Goal: Information Seeking & Learning: Learn about a topic

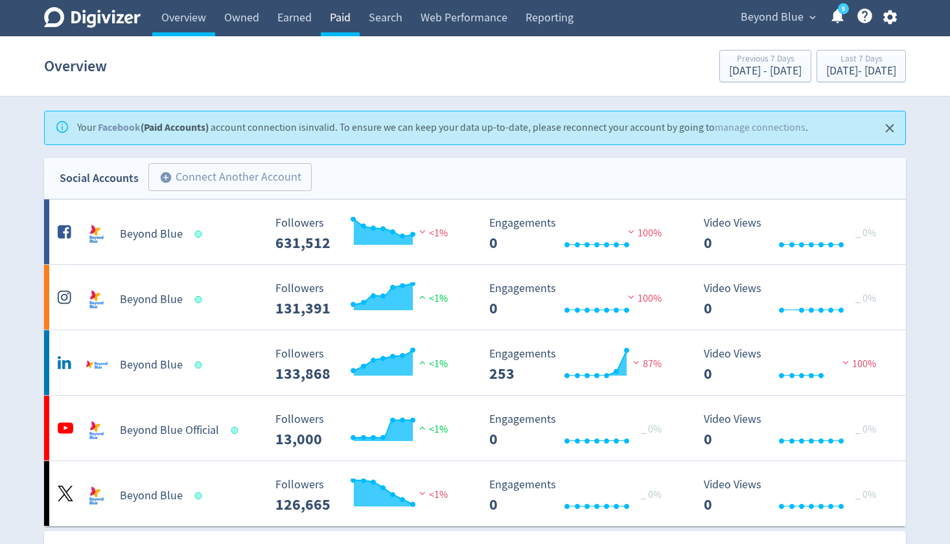
click at [342, 22] on link "Paid" at bounding box center [340, 18] width 39 height 36
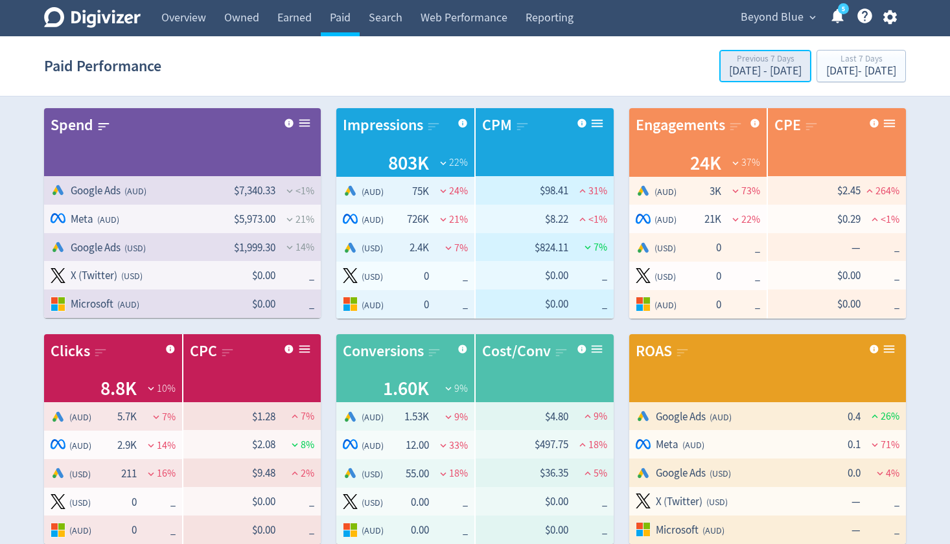
click at [729, 65] on div "Previous 7 Days" at bounding box center [765, 59] width 73 height 11
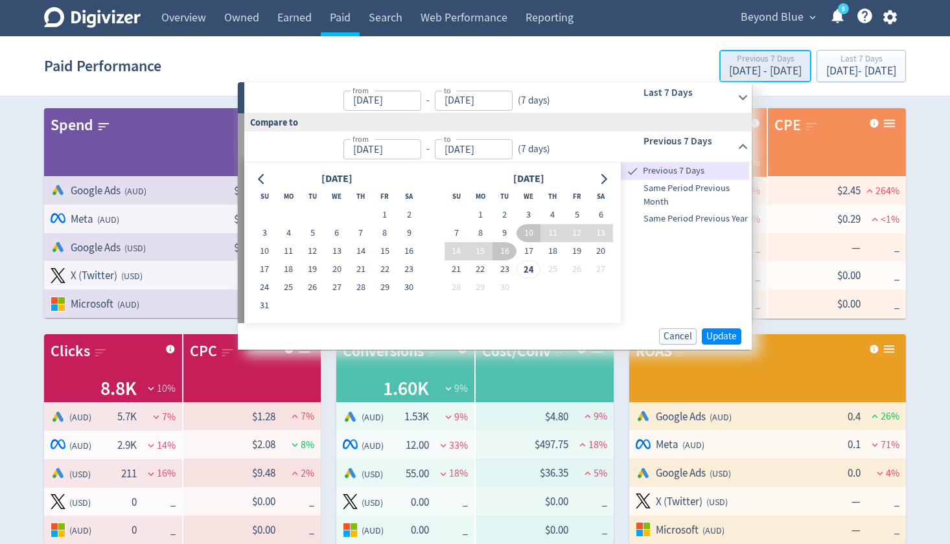
type input "[DATE]"
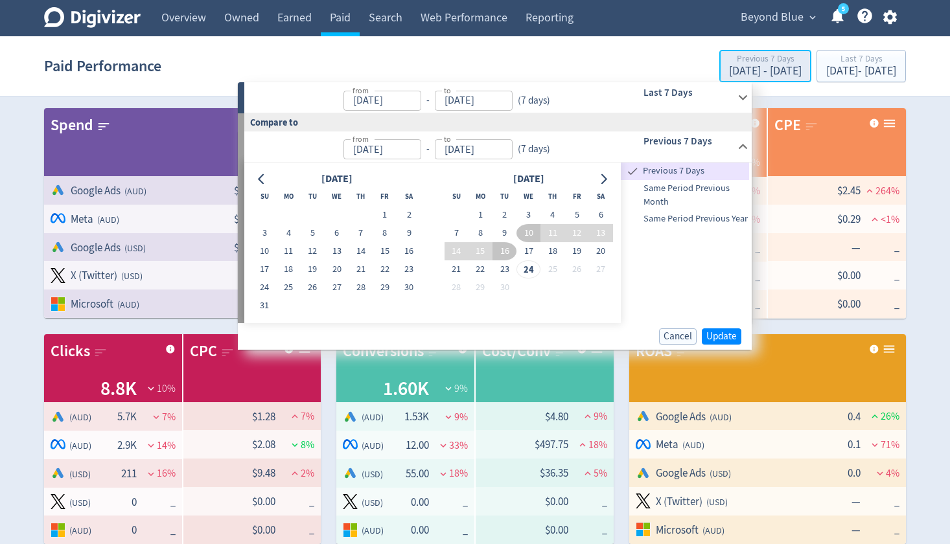
type input "[DATE]"
click at [260, 178] on icon "Go to previous month" at bounding box center [261, 179] width 6 height 10
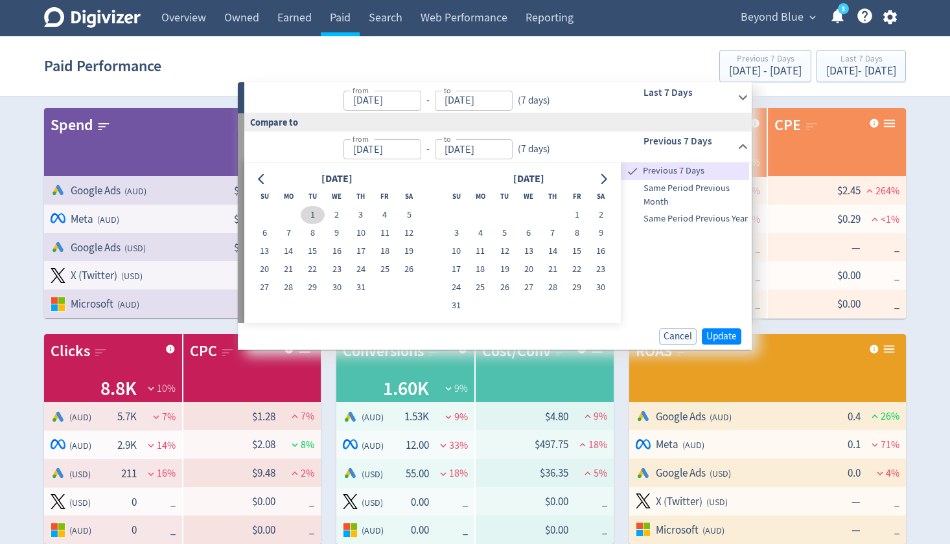
click at [316, 213] on button "1" at bounding box center [313, 215] width 24 height 18
type input "[DATE]"
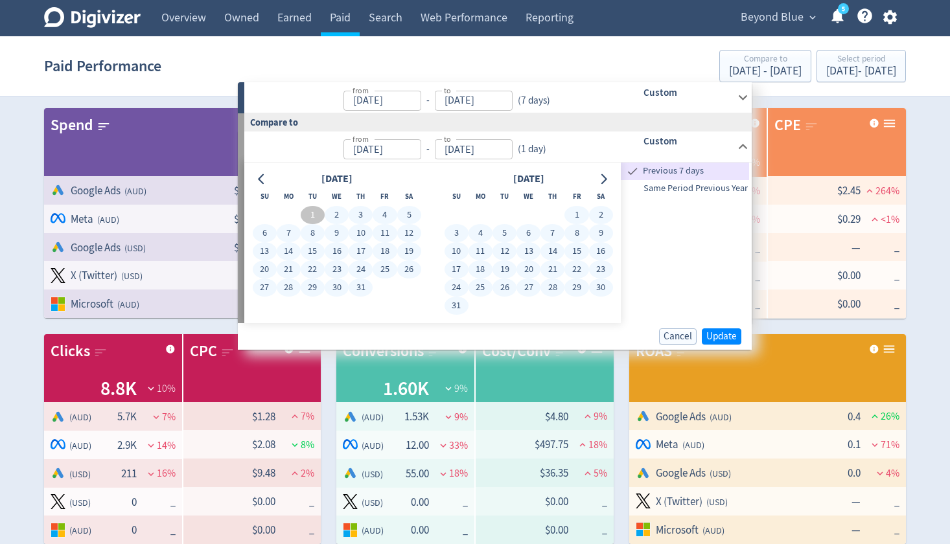
click at [454, 308] on button "31" at bounding box center [456, 306] width 24 height 18
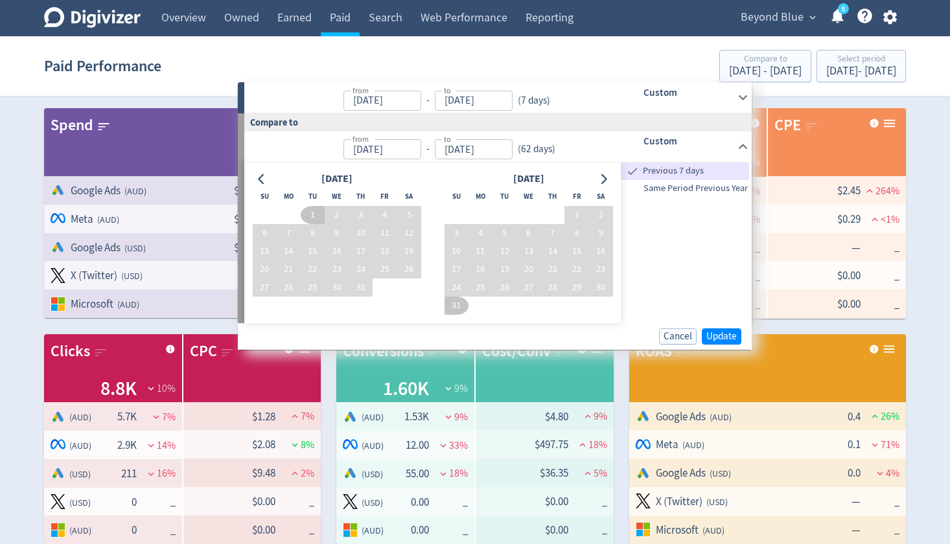
type input "[DATE]"
click at [730, 337] on span "Update" at bounding box center [721, 337] width 30 height 10
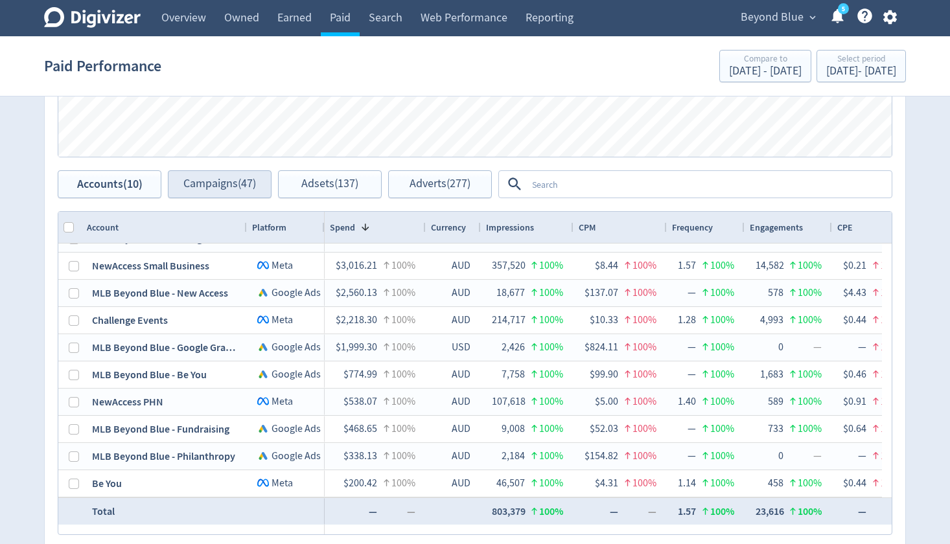
scroll to position [785, 0]
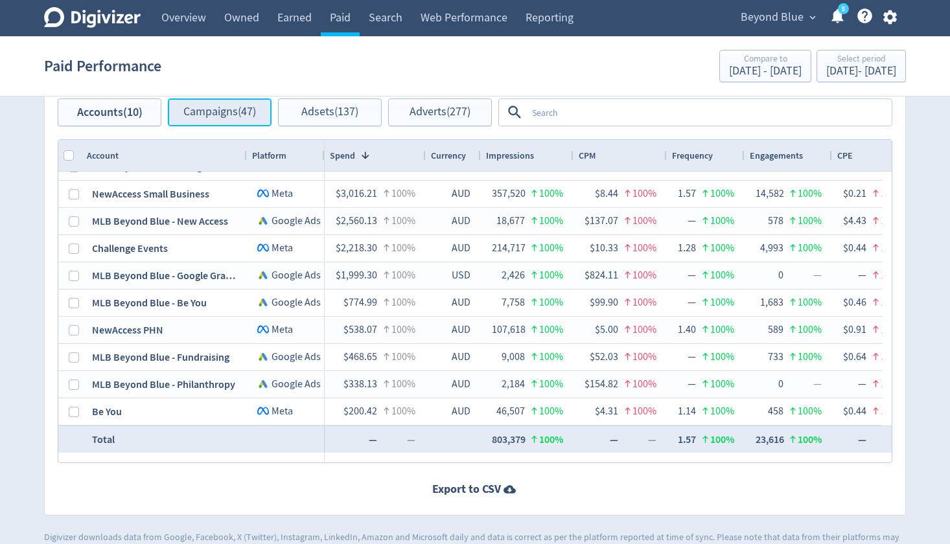
click at [232, 114] on span "Campaigns (47)" at bounding box center [219, 112] width 73 height 12
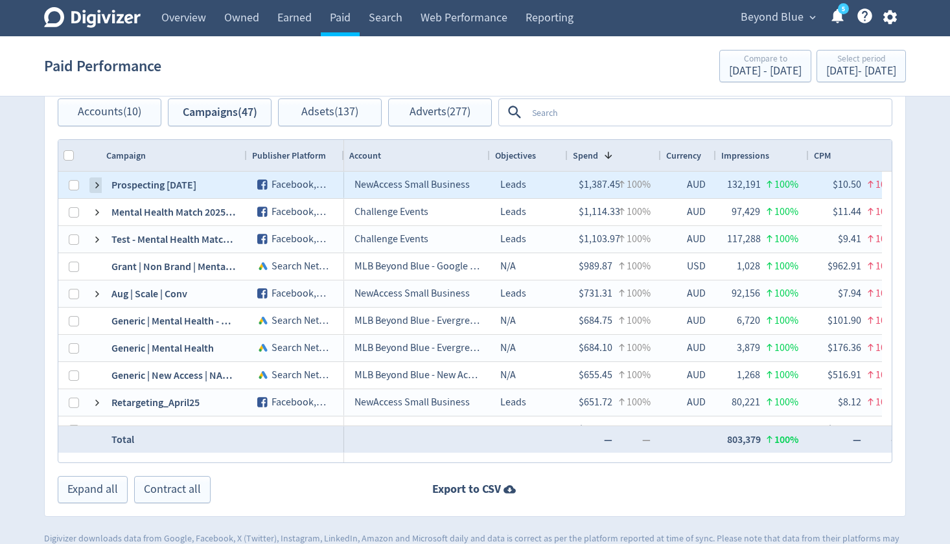
click at [96, 186] on span at bounding box center [97, 185] width 10 height 10
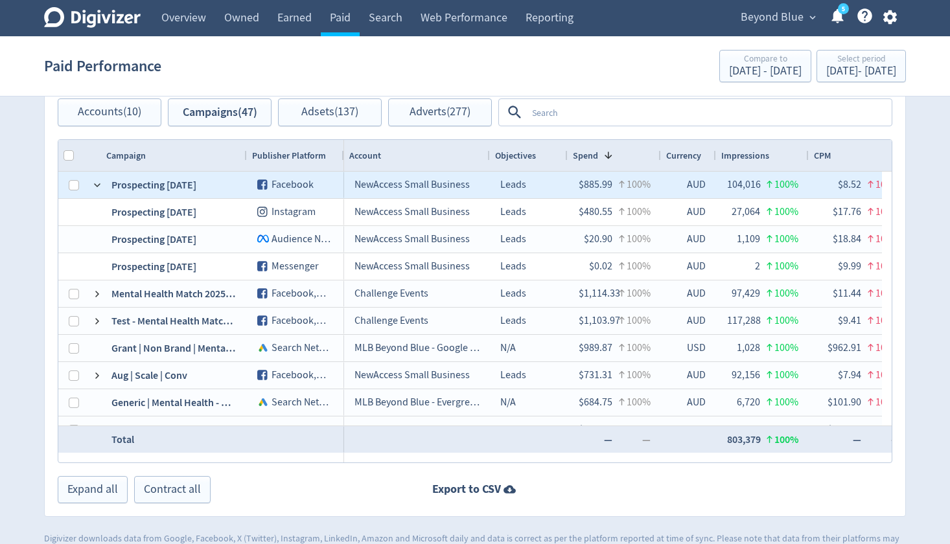
click at [184, 269] on div "Prospecting [DATE]" at bounding box center [174, 266] width 146 height 27
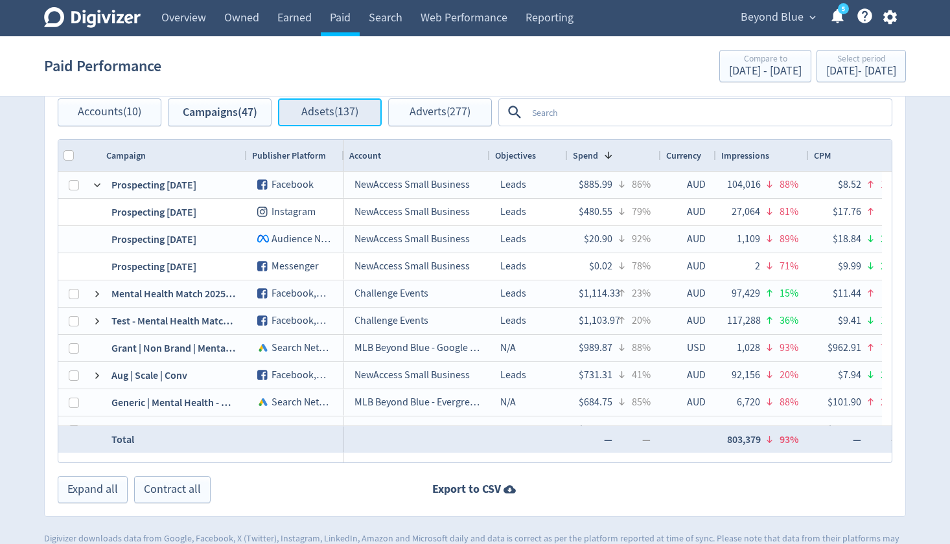
click at [342, 115] on span "Adsets (137)" at bounding box center [329, 112] width 57 height 12
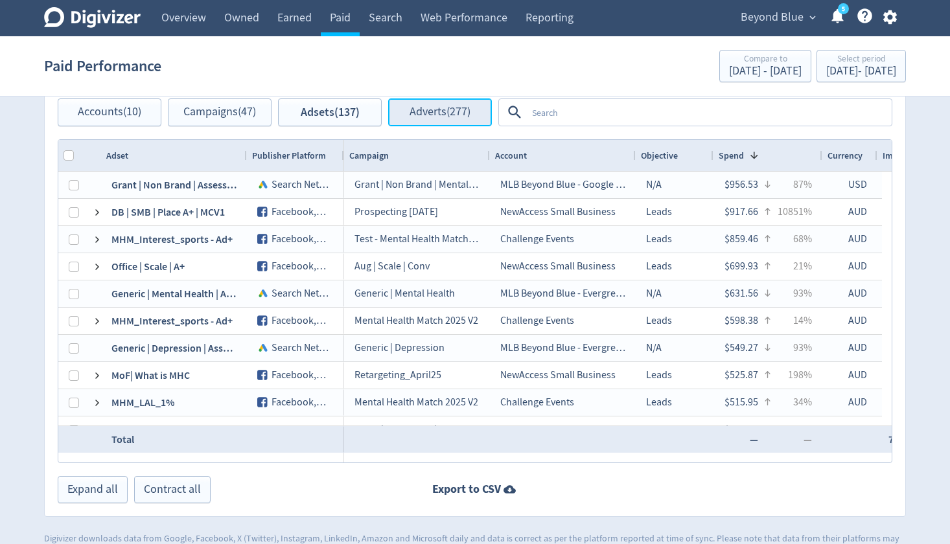
click at [465, 110] on span "Adverts (277)" at bounding box center [439, 112] width 61 height 12
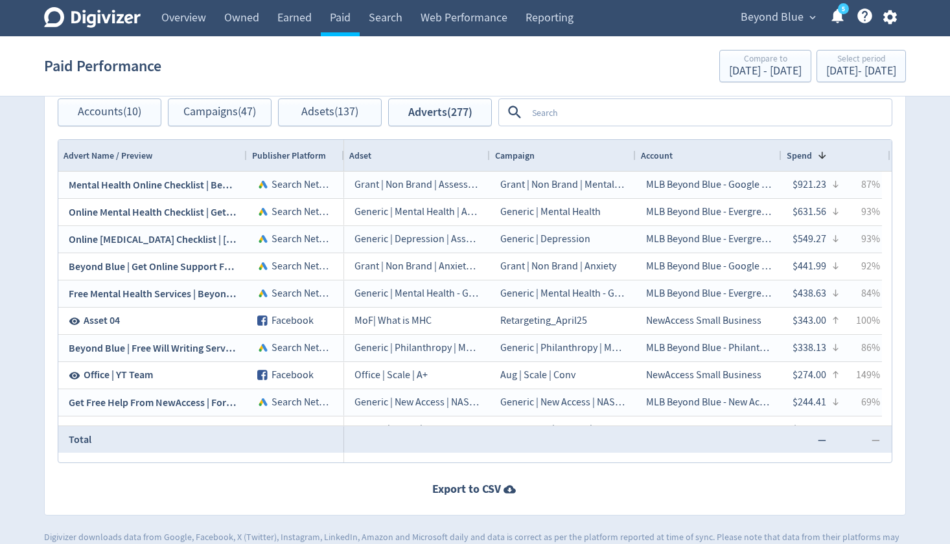
click at [603, 109] on textarea at bounding box center [708, 112] width 363 height 24
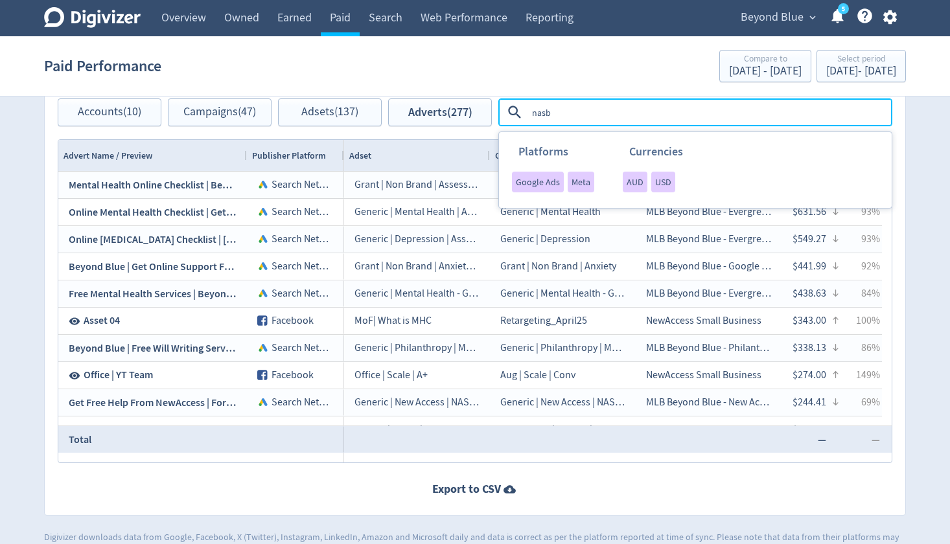
type textarea "nasbo"
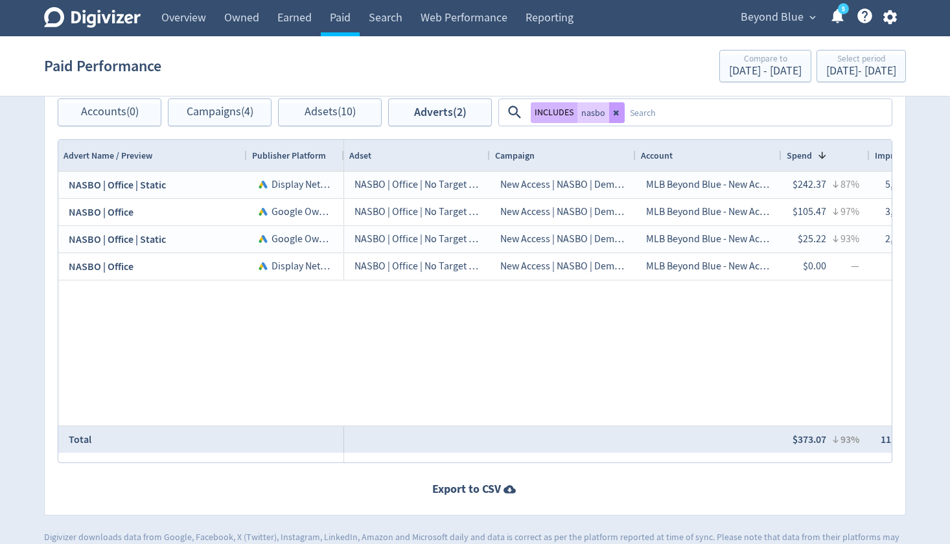
click at [617, 110] on icon at bounding box center [617, 113] width 8 height 8
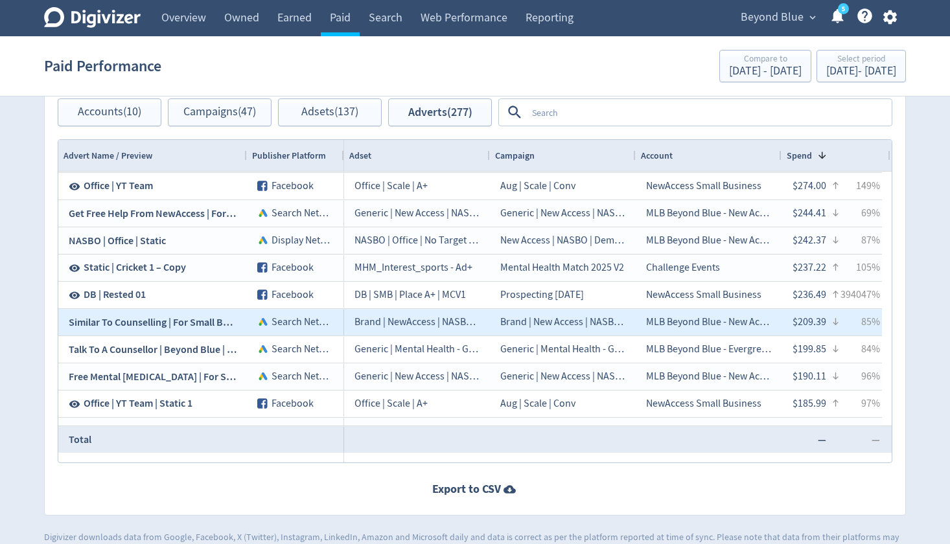
scroll to position [194, 0]
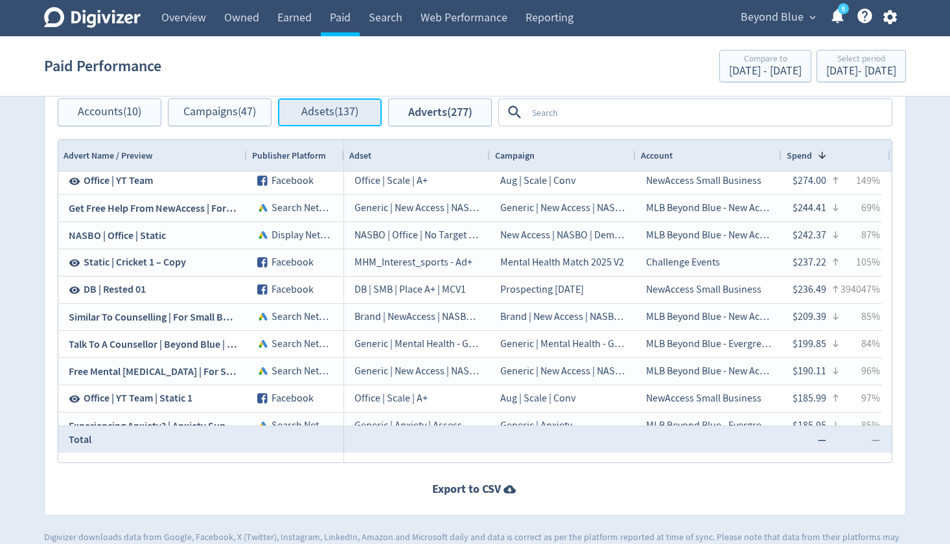
click at [305, 117] on span "Adsets (137)" at bounding box center [329, 112] width 57 height 12
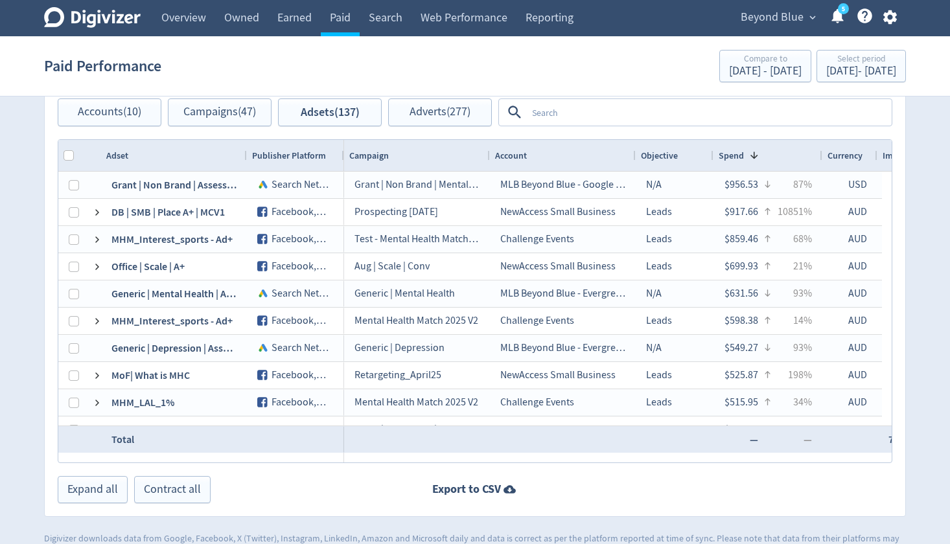
click at [625, 115] on textarea at bounding box center [708, 112] width 363 height 24
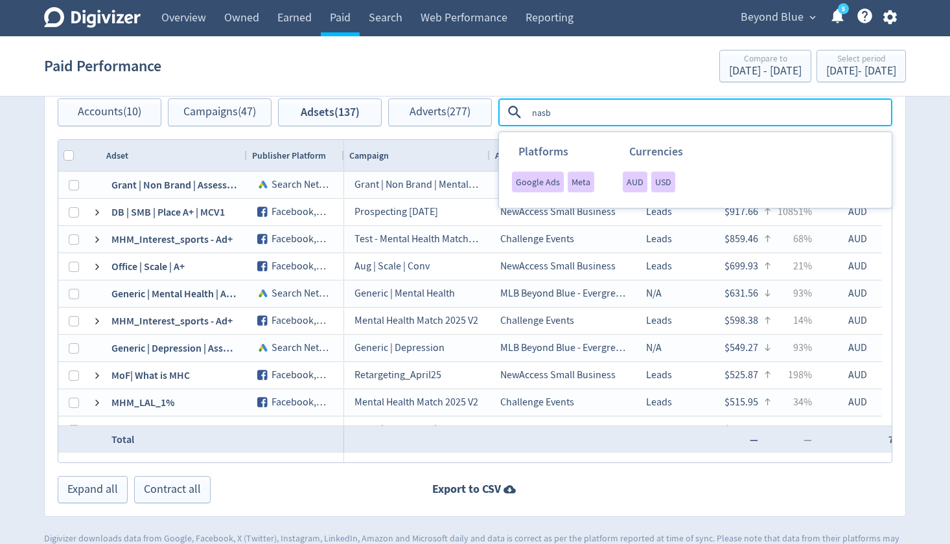
type textarea "nasbo"
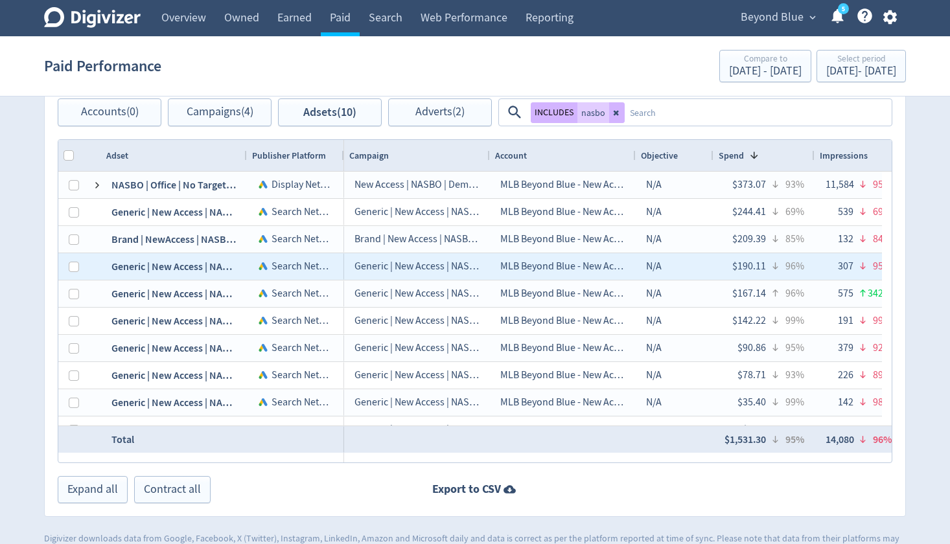
scroll to position [590, 0]
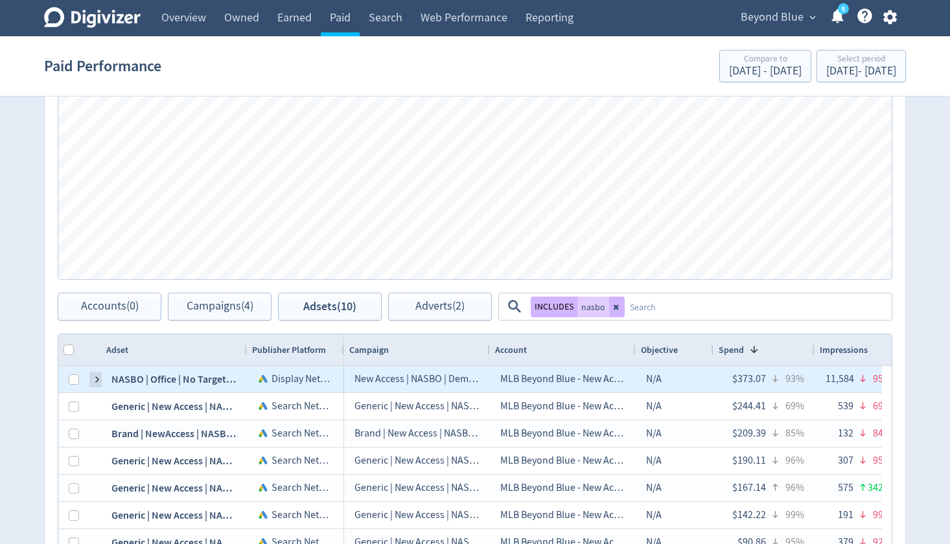
click at [98, 374] on span at bounding box center [97, 379] width 10 height 10
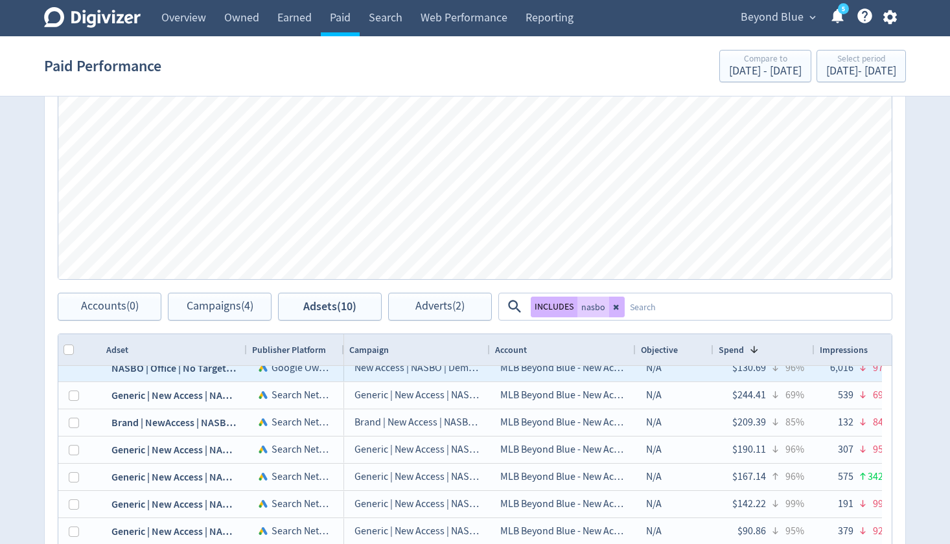
scroll to position [45, 0]
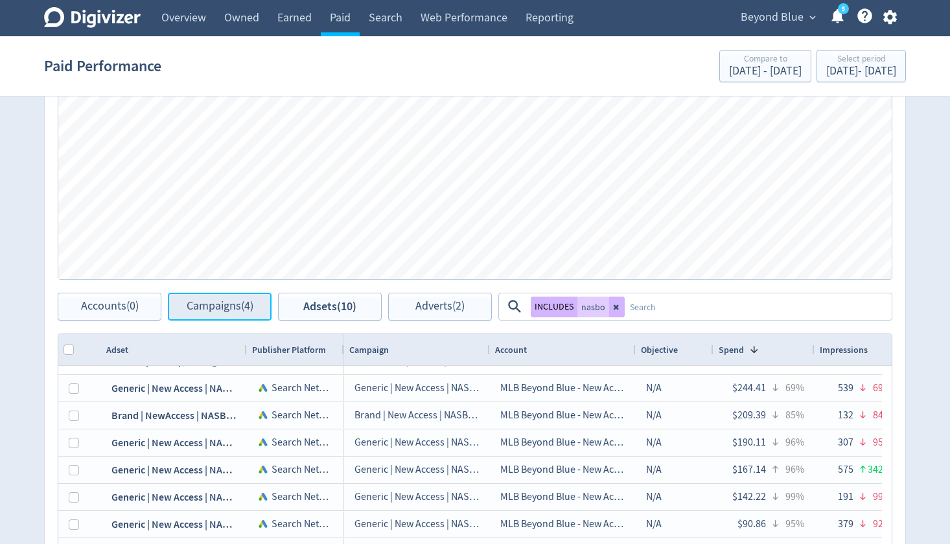
click at [216, 305] on span "Campaigns (4)" at bounding box center [220, 307] width 67 height 12
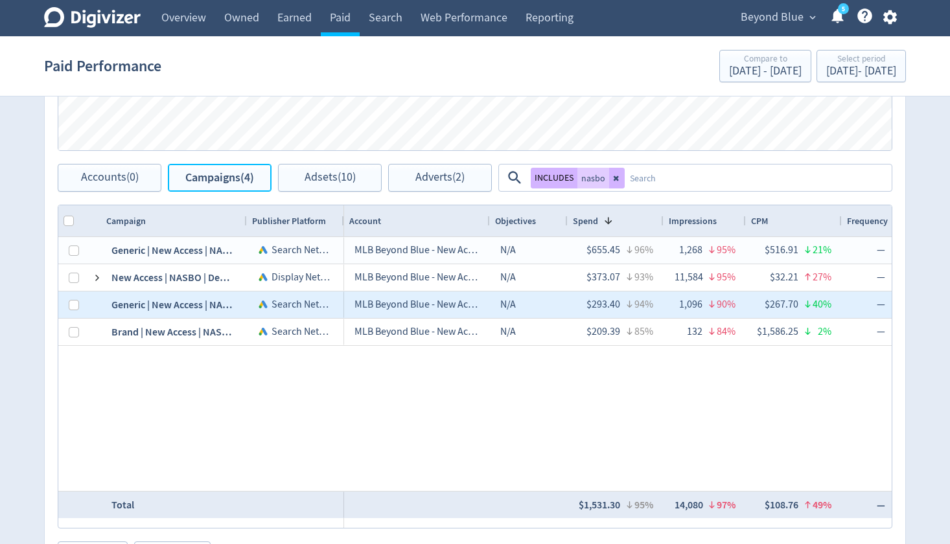
scroll to position [720, 0]
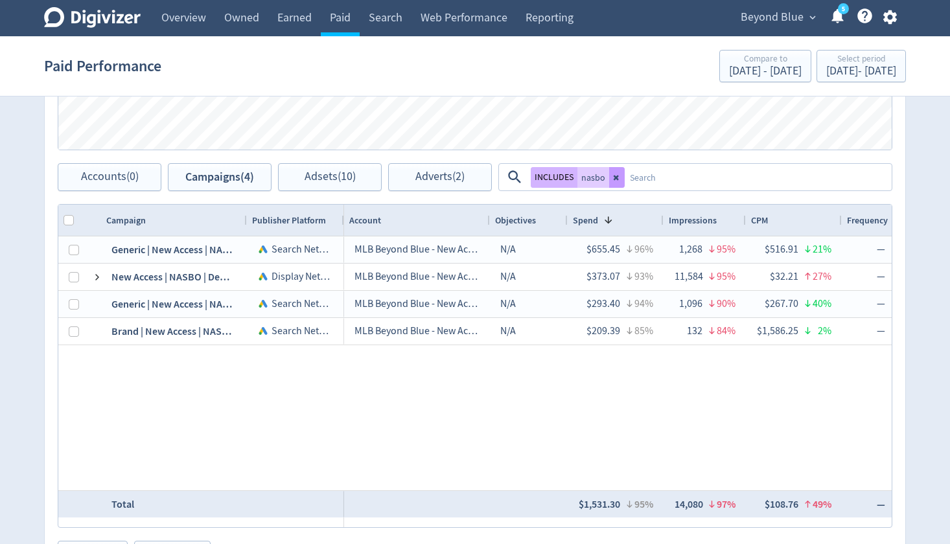
click at [615, 178] on icon at bounding box center [616, 177] width 5 height 5
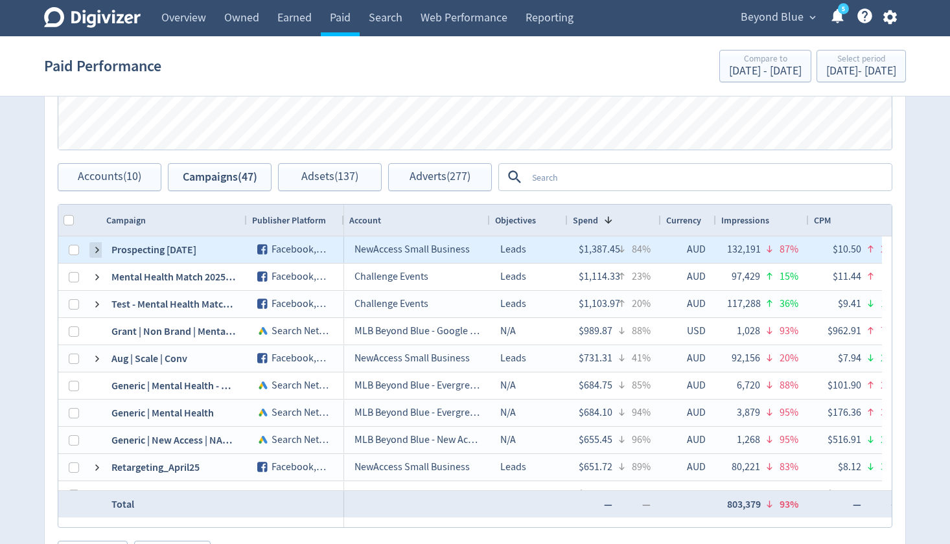
click at [97, 248] on span at bounding box center [97, 250] width 10 height 10
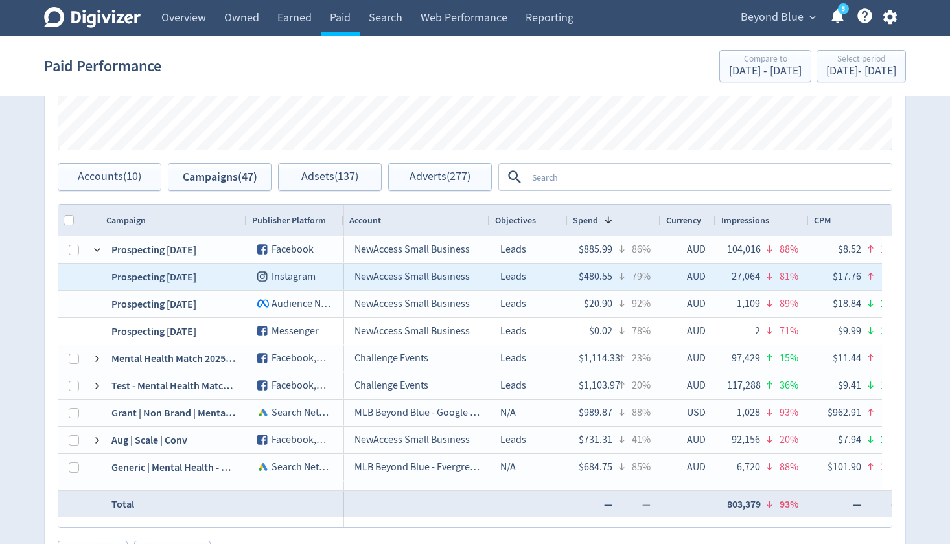
click at [146, 277] on div "Prospecting [DATE]" at bounding box center [174, 277] width 146 height 27
click at [203, 277] on div "Prospecting [DATE]" at bounding box center [174, 277] width 146 height 27
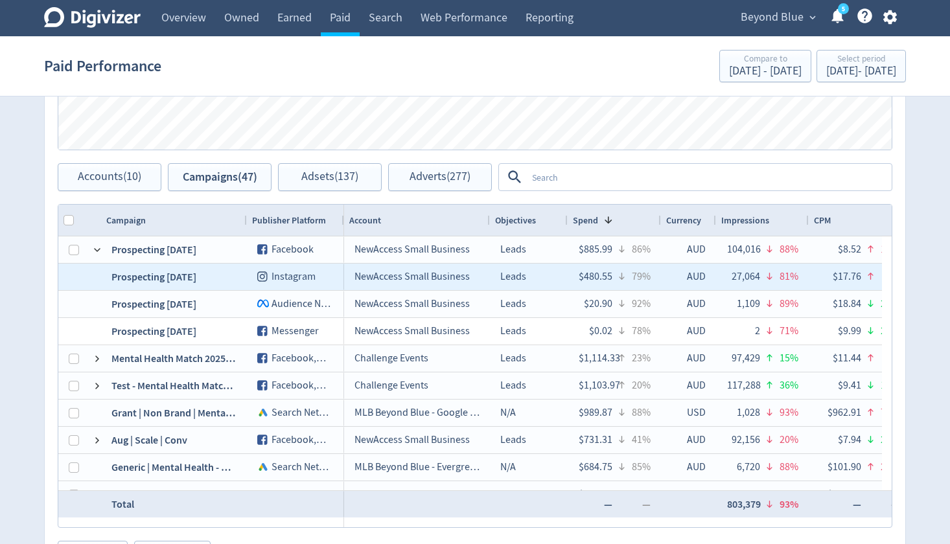
click at [172, 278] on div "Prospecting [DATE]" at bounding box center [174, 277] width 146 height 27
click at [174, 278] on div "Prospecting [DATE]" at bounding box center [174, 277] width 146 height 27
click at [355, 279] on div "NewAccess Small Business" at bounding box center [417, 277] width 146 height 27
click at [356, 278] on div "NewAccess Small Business" at bounding box center [417, 277] width 146 height 27
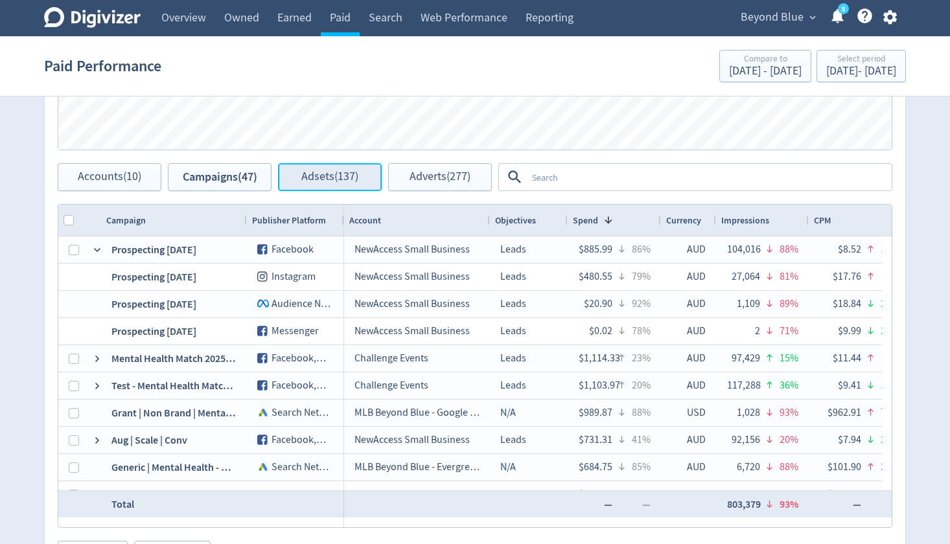
click at [324, 180] on span "Adsets (137)" at bounding box center [329, 177] width 57 height 12
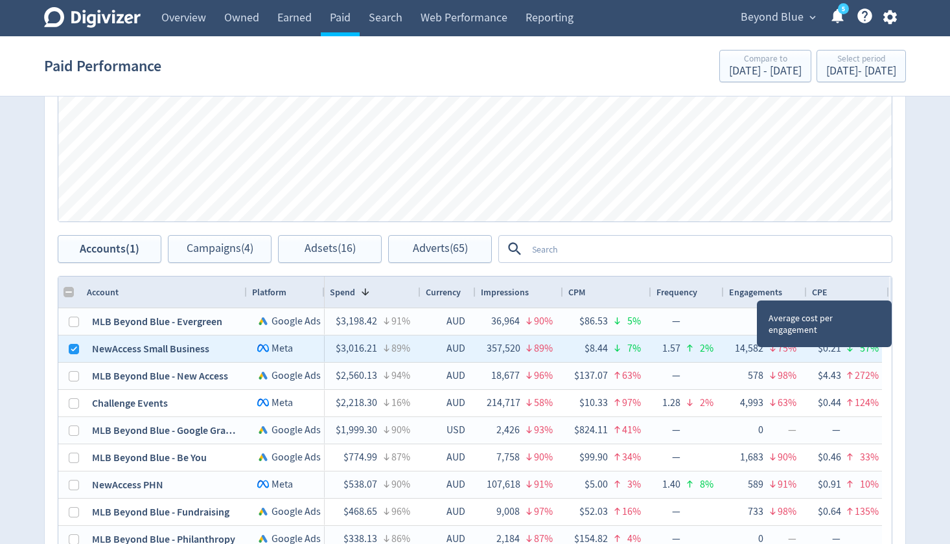
scroll to position [17, 0]
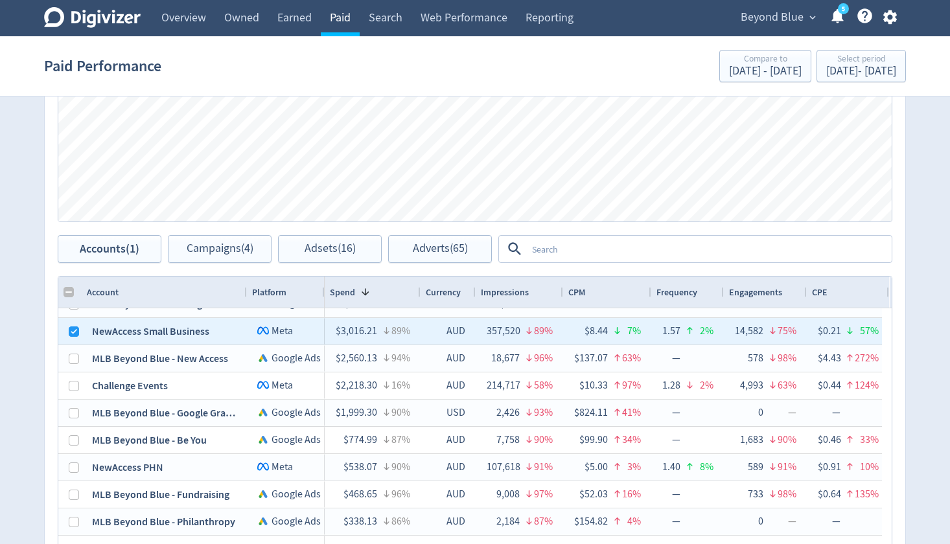
click at [343, 22] on link "Paid" at bounding box center [340, 18] width 39 height 36
checkbox input "false"
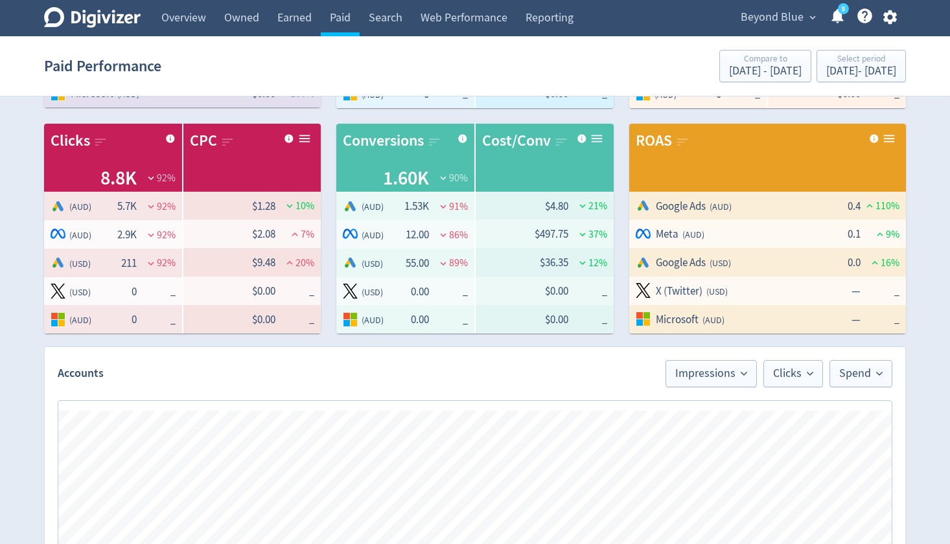
scroll to position [65, 0]
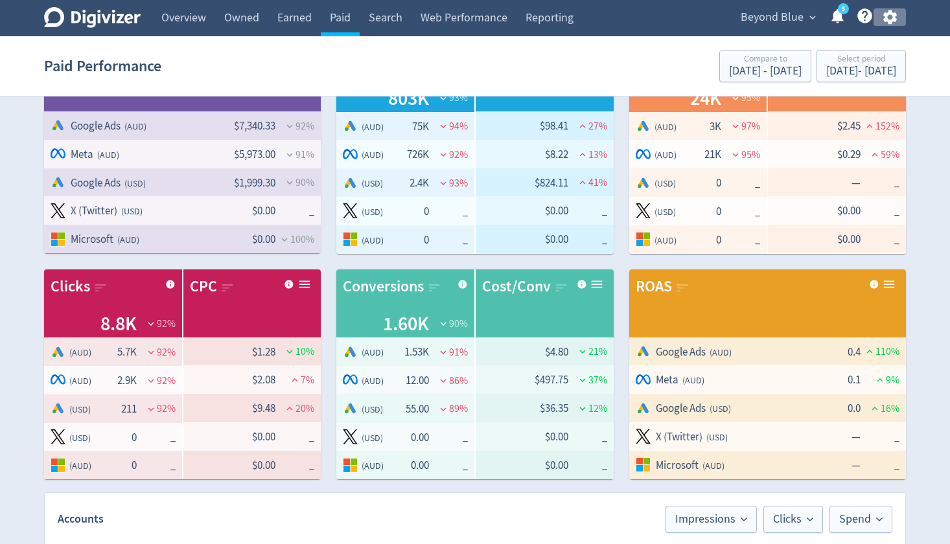
click at [884, 15] on icon "button" at bounding box center [889, 17] width 14 height 14
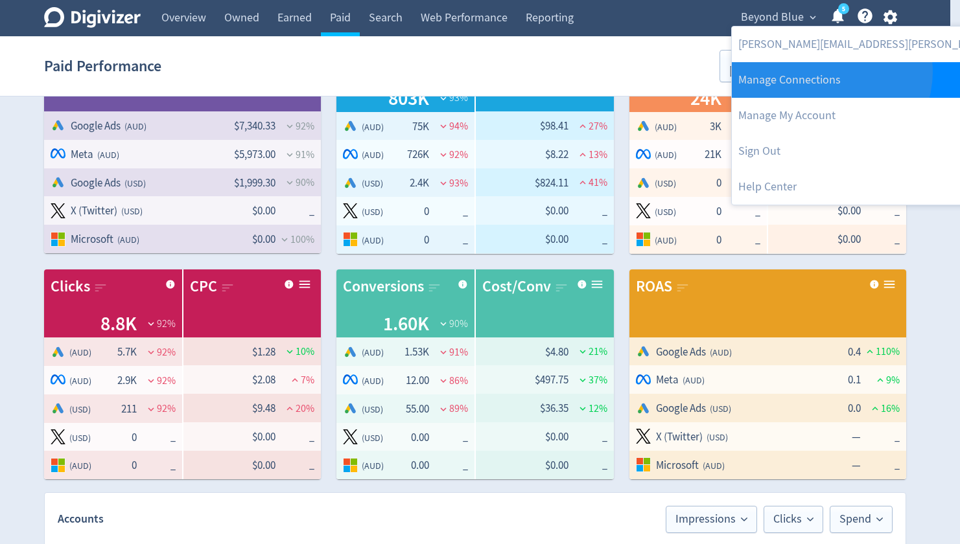
click at [830, 72] on link "Manage Connections" at bounding box center [904, 80] width 346 height 36
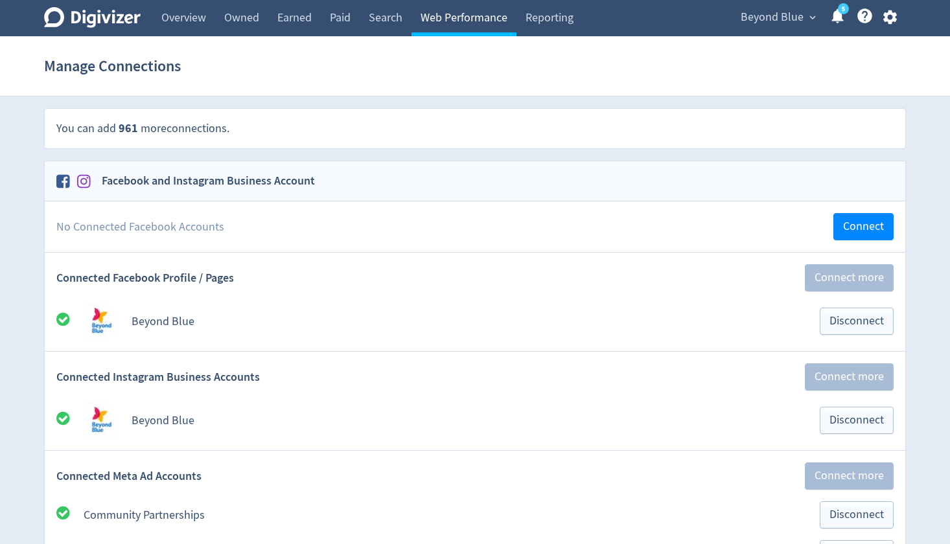
click at [507, 17] on link "Web Performance" at bounding box center [463, 18] width 105 height 36
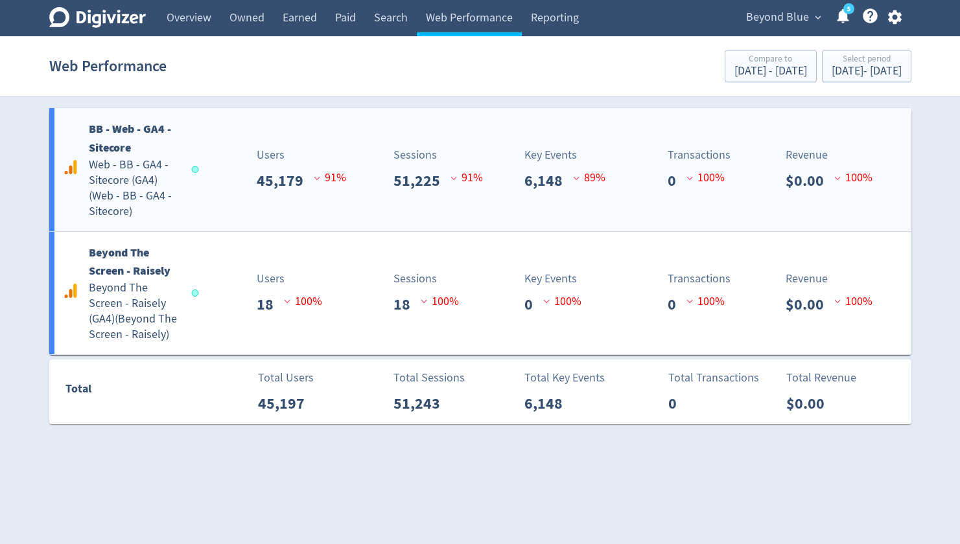
click at [141, 168] on h5 "Web - BB - GA4 - Sitecore (GA4) ( Web - BB - GA4 - Sitecore )" at bounding box center [134, 188] width 91 height 62
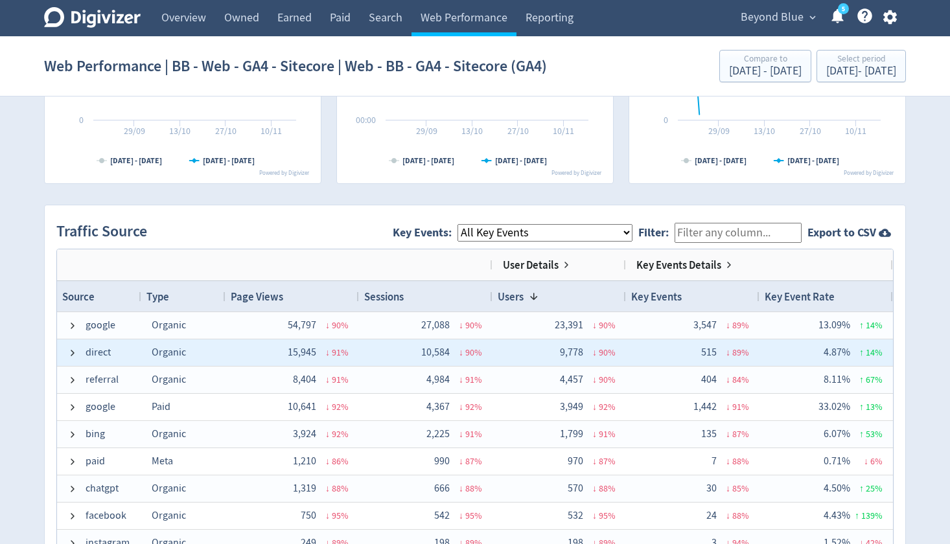
scroll to position [939, 0]
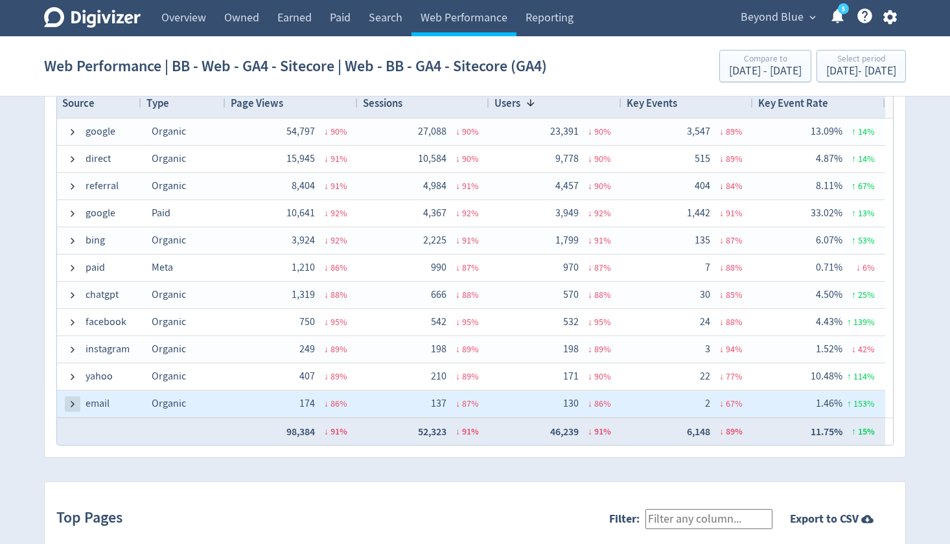
click at [71, 405] on span at bounding box center [72, 404] width 10 height 10
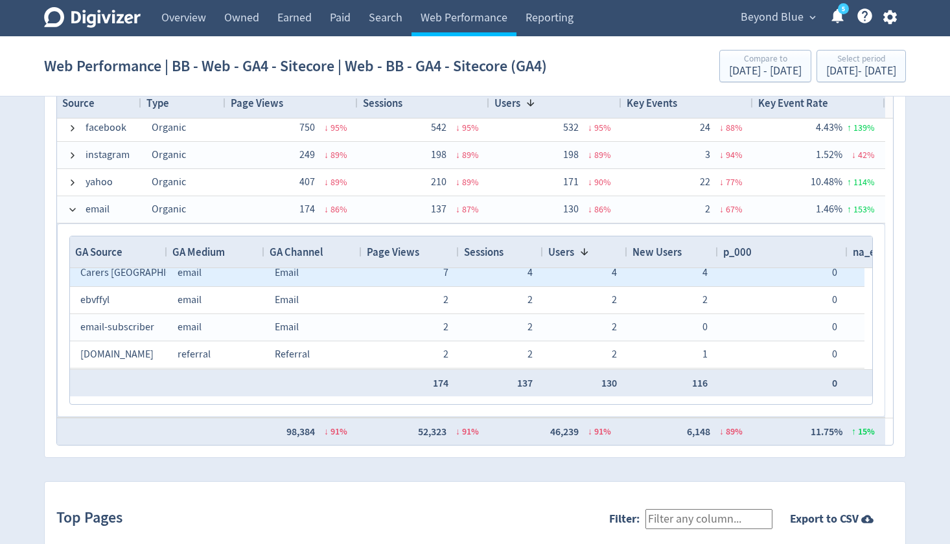
scroll to position [0, 0]
